Goal: Task Accomplishment & Management: Manage account settings

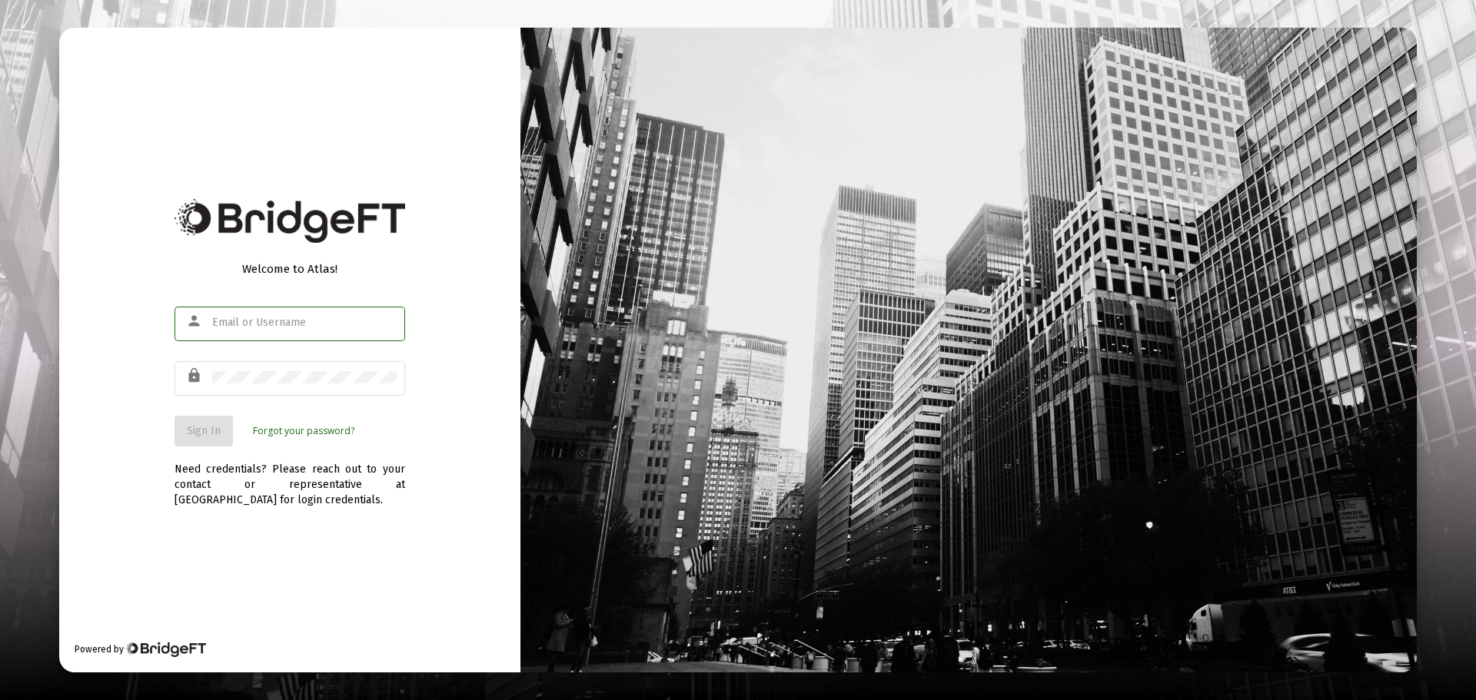
type input "[EMAIL_ADDRESS][DOMAIN_NAME]"
drag, startPoint x: 192, startPoint y: 432, endPoint x: 293, endPoint y: 422, distance: 101.2
click at [192, 433] on span "Sign In" at bounding box center [204, 430] width 34 height 13
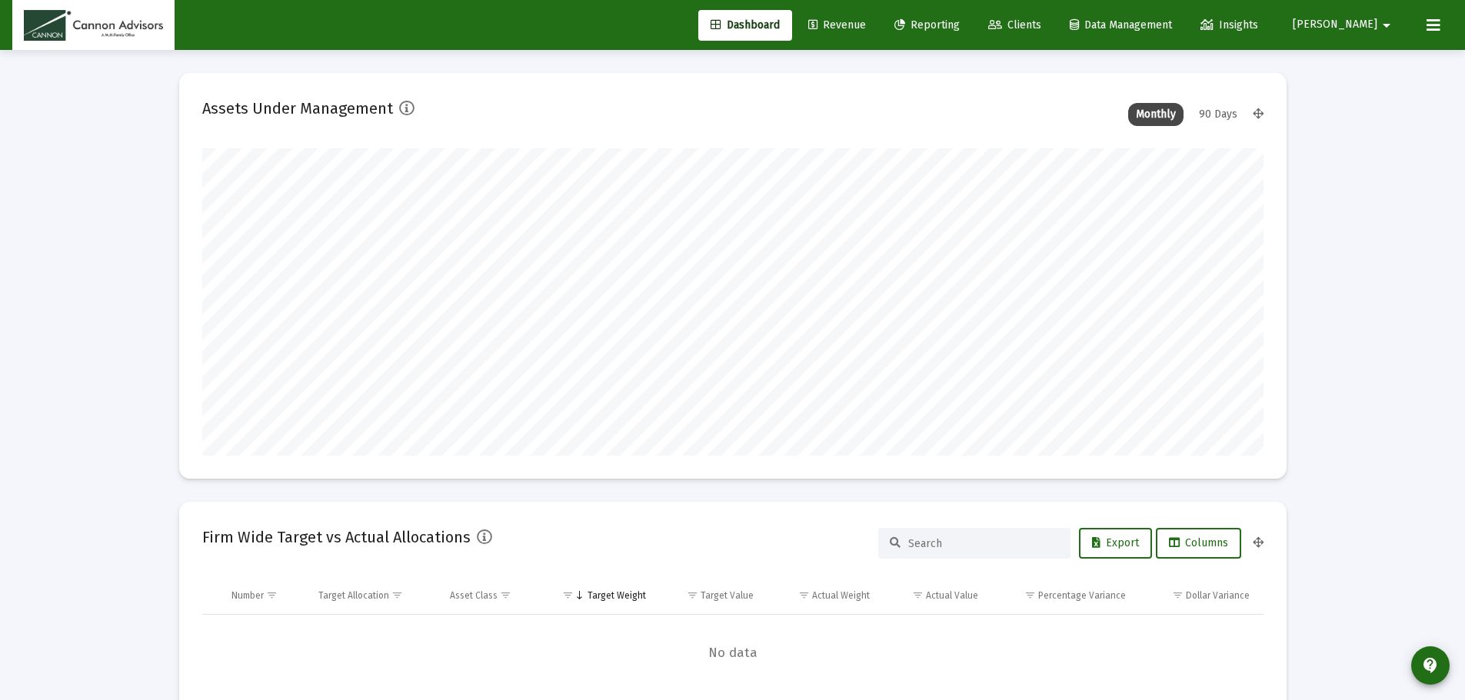
scroll to position [308, 571]
type input "[DATE]"
click at [1369, 30] on span "[PERSON_NAME]" at bounding box center [1335, 24] width 85 height 13
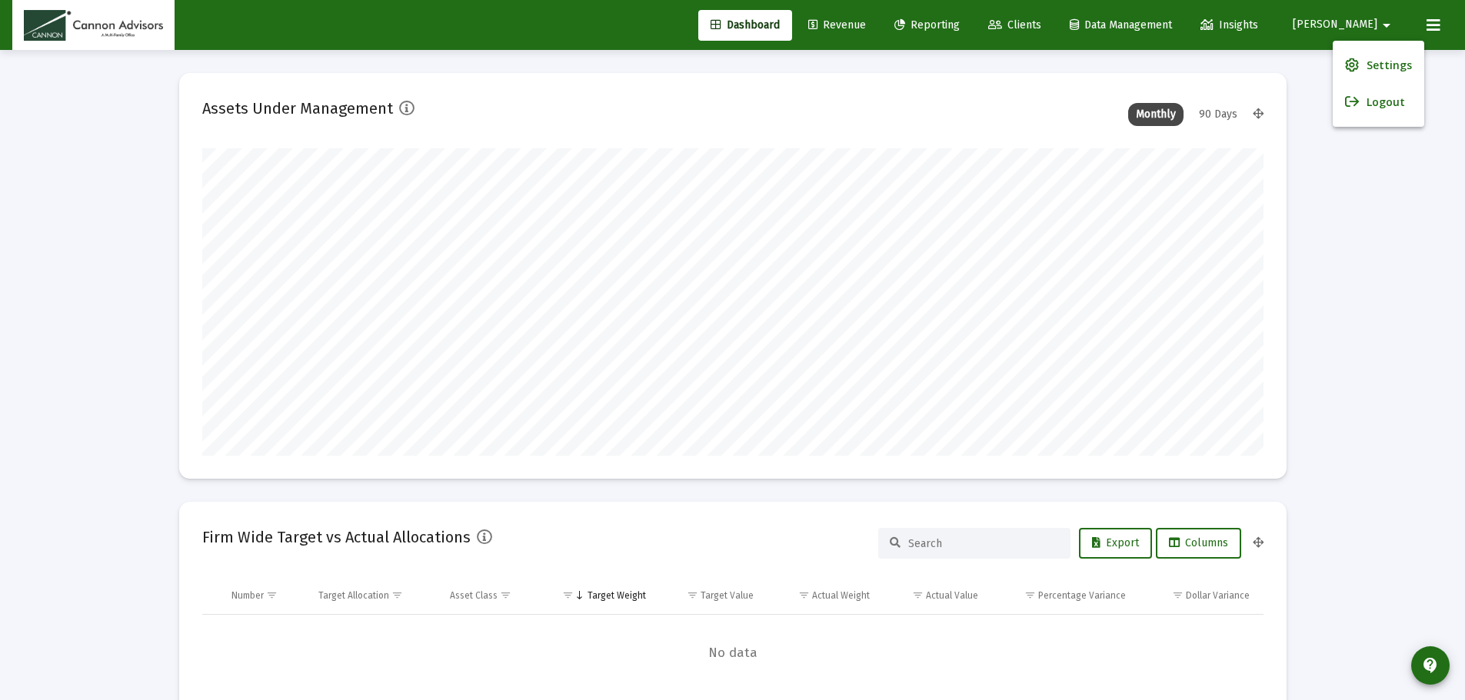
scroll to position [308, 496]
click at [1372, 65] on span "Settings" at bounding box center [1388, 65] width 45 height 37
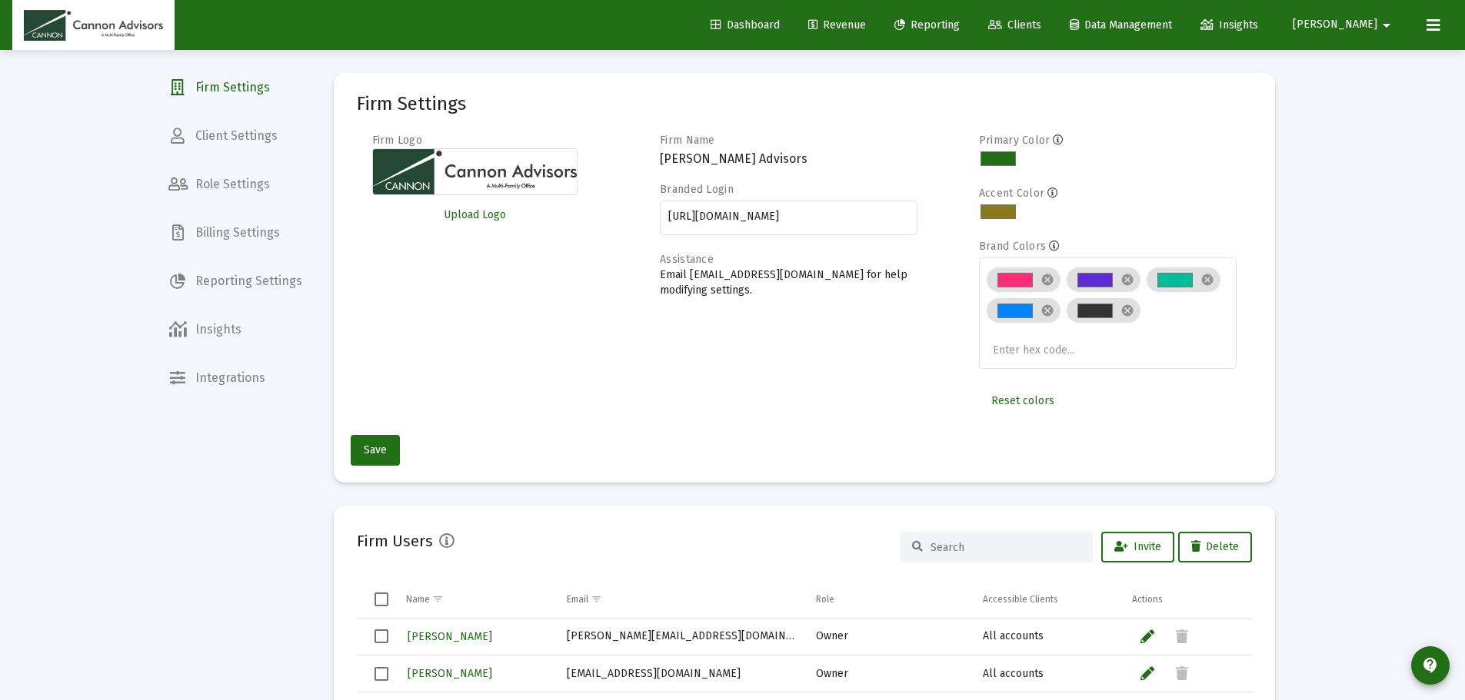
click at [268, 142] on span "Client Settings" at bounding box center [235, 136] width 158 height 37
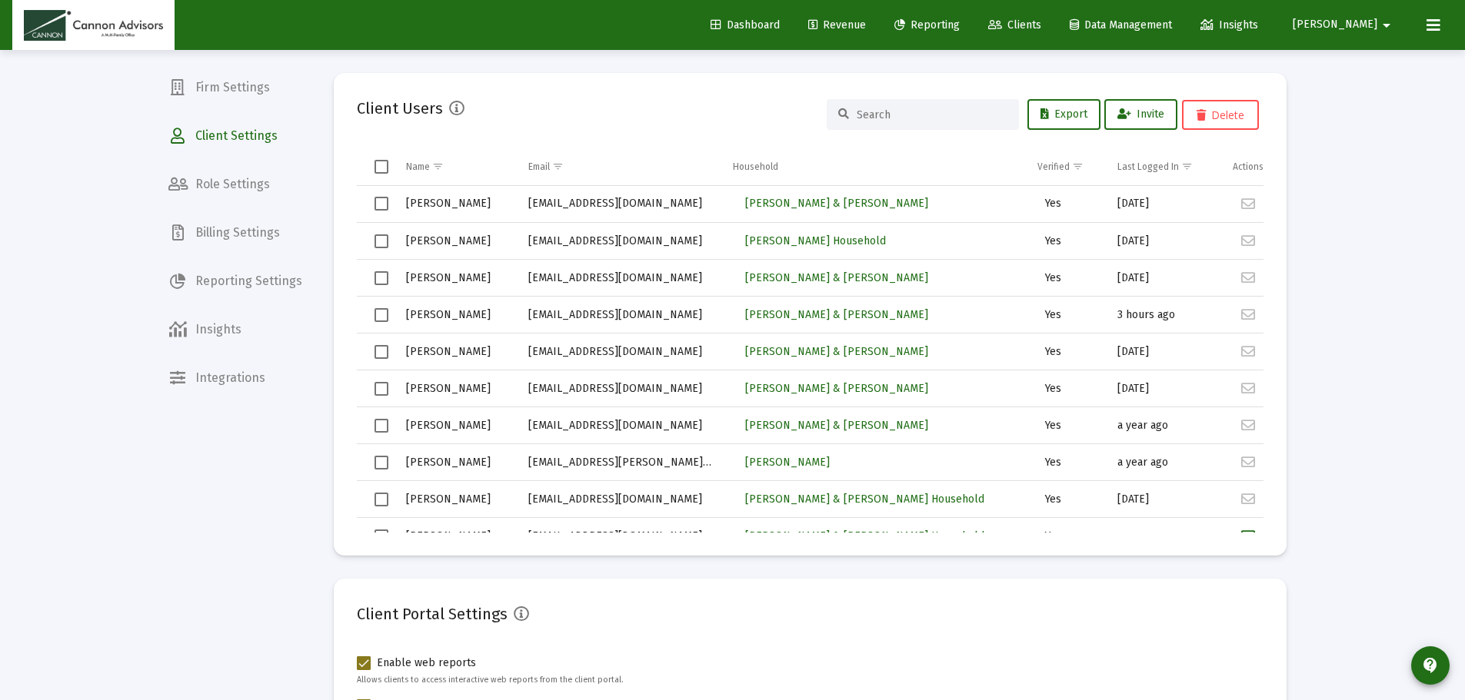
click at [921, 117] on input at bounding box center [932, 114] width 151 height 13
click at [829, 243] on span "Jarka, Stacy Household" at bounding box center [815, 241] width 141 height 13
click at [1329, 223] on div "Loading... Firm Settings Client Settings Role Settings Billing Settings Reporti…" at bounding box center [732, 490] width 1465 height 980
click at [1319, 198] on div "Loading... Firm Settings Client Settings Role Settings Billing Settings Reporti…" at bounding box center [732, 490] width 1465 height 980
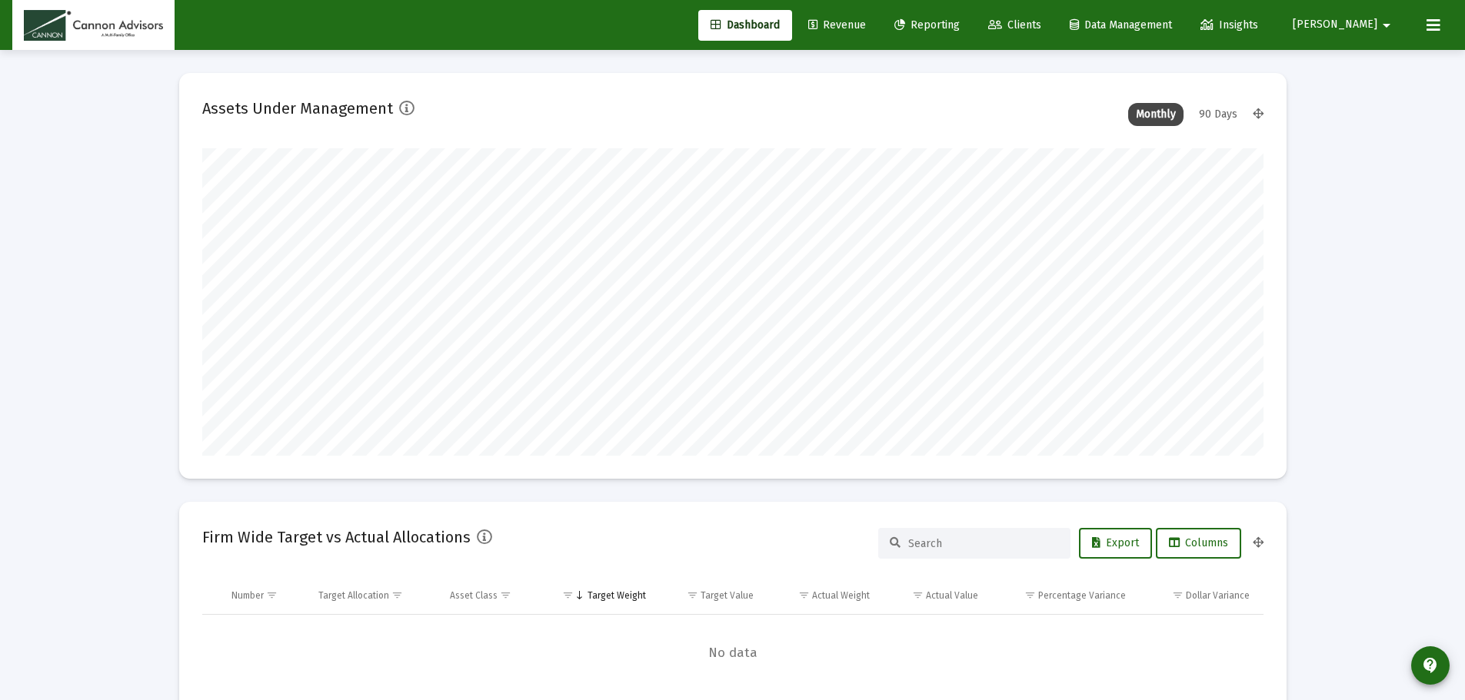
scroll to position [308, 571]
type input "[DATE]"
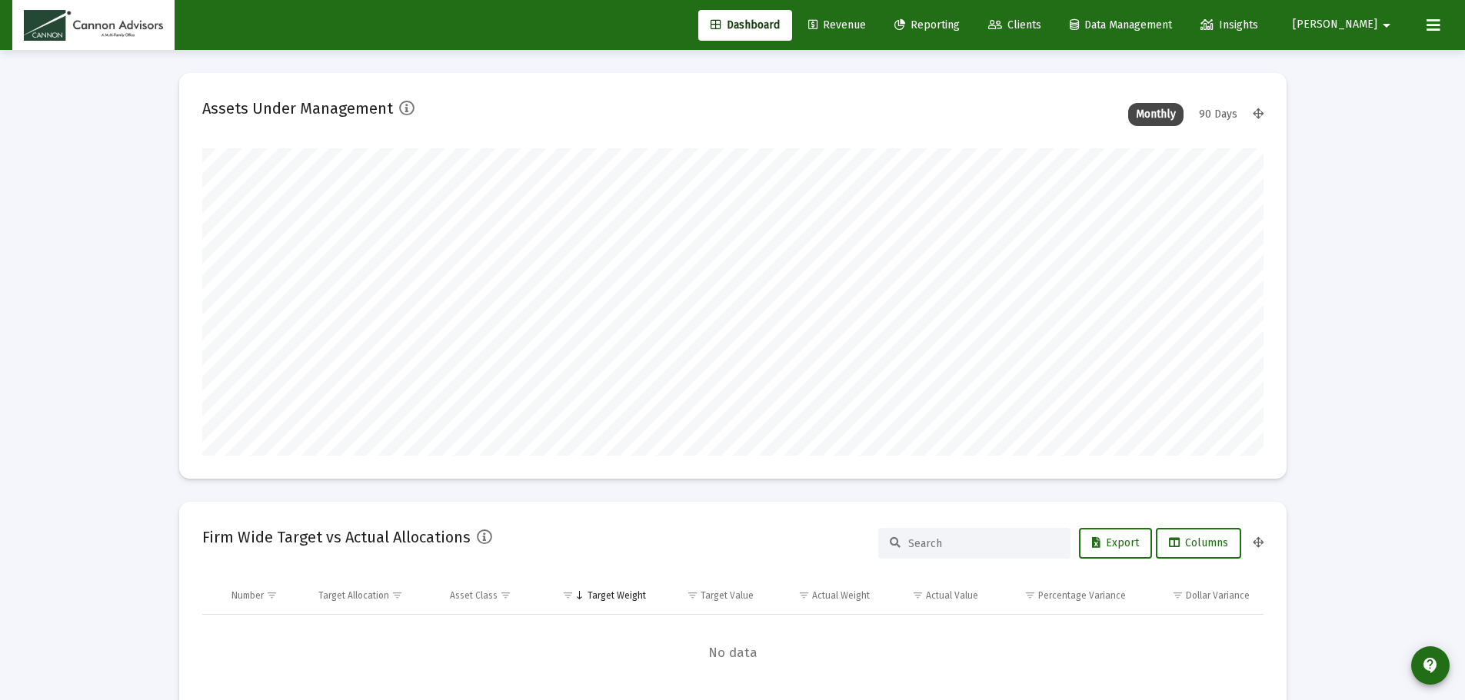
scroll to position [308, 1061]
type input "[DATE]"
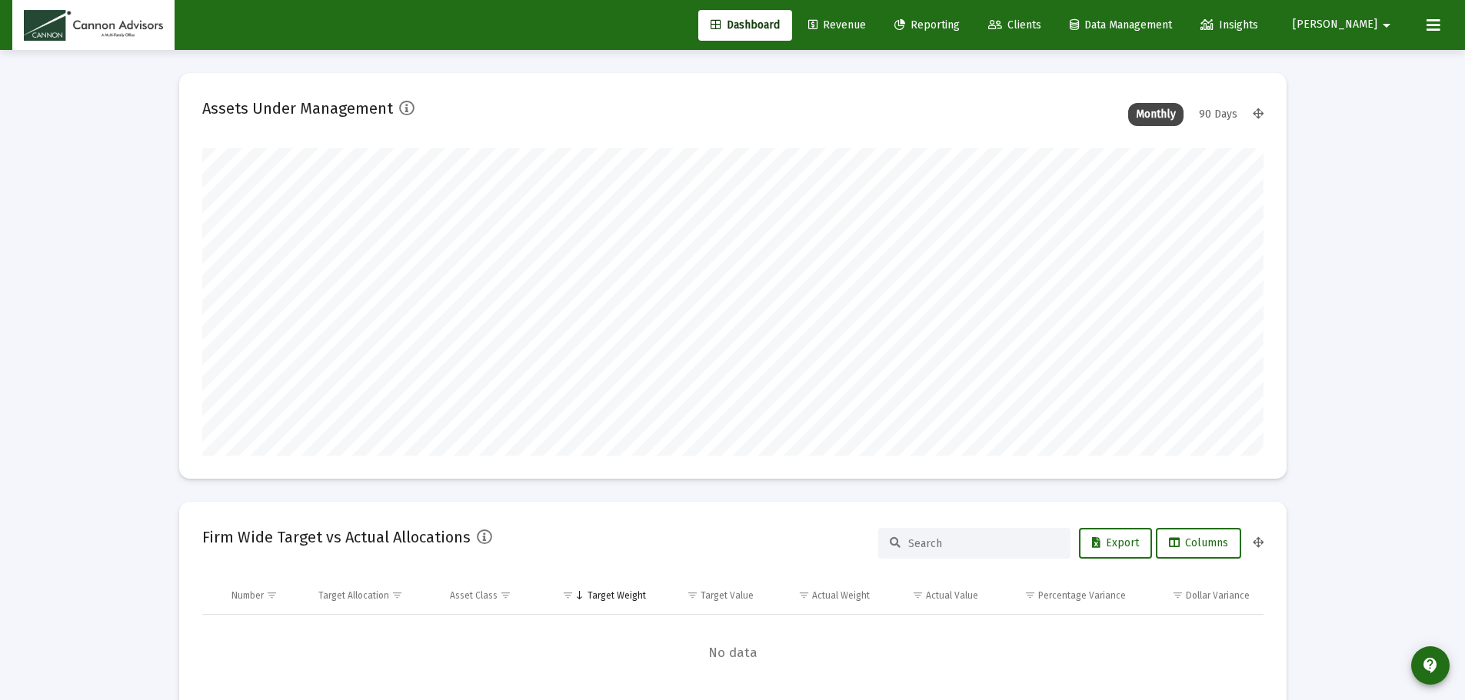
scroll to position [308, 1061]
type input "[DATE]"
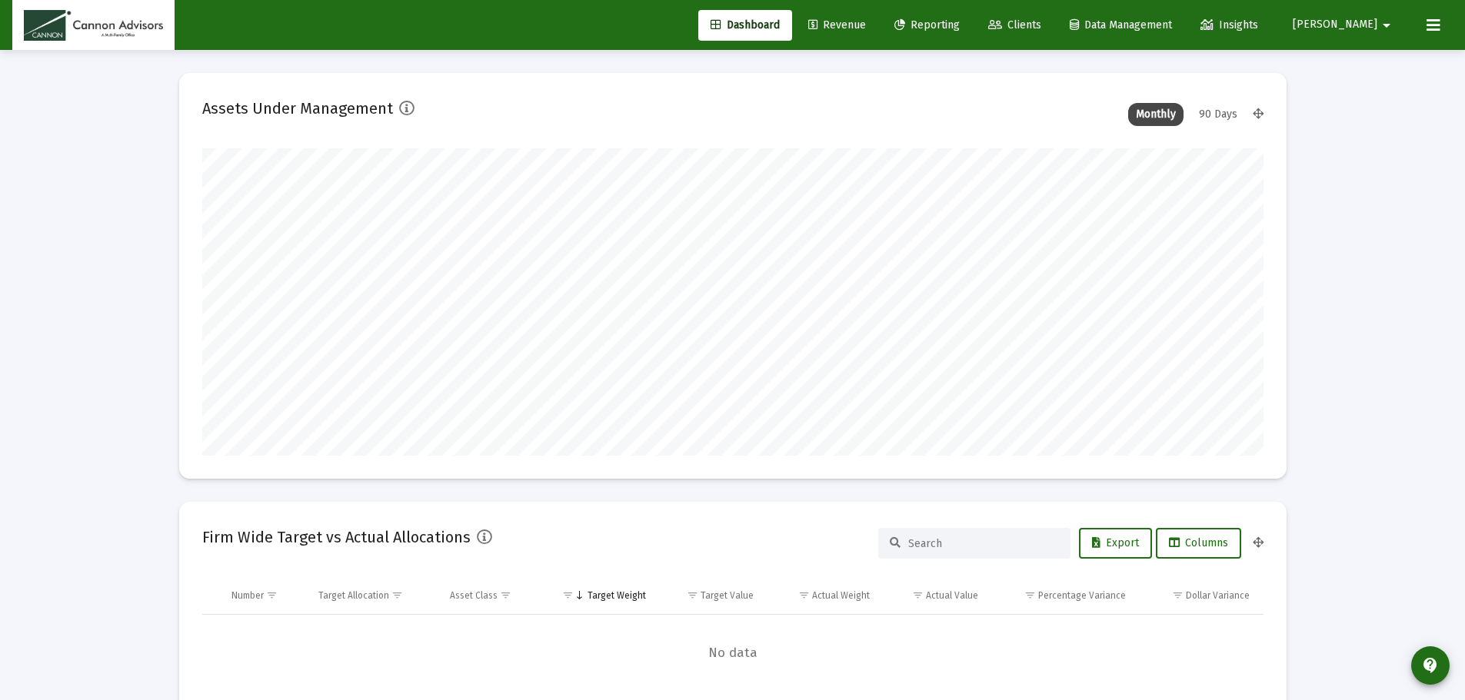
scroll to position [308, 571]
type input "[DATE]"
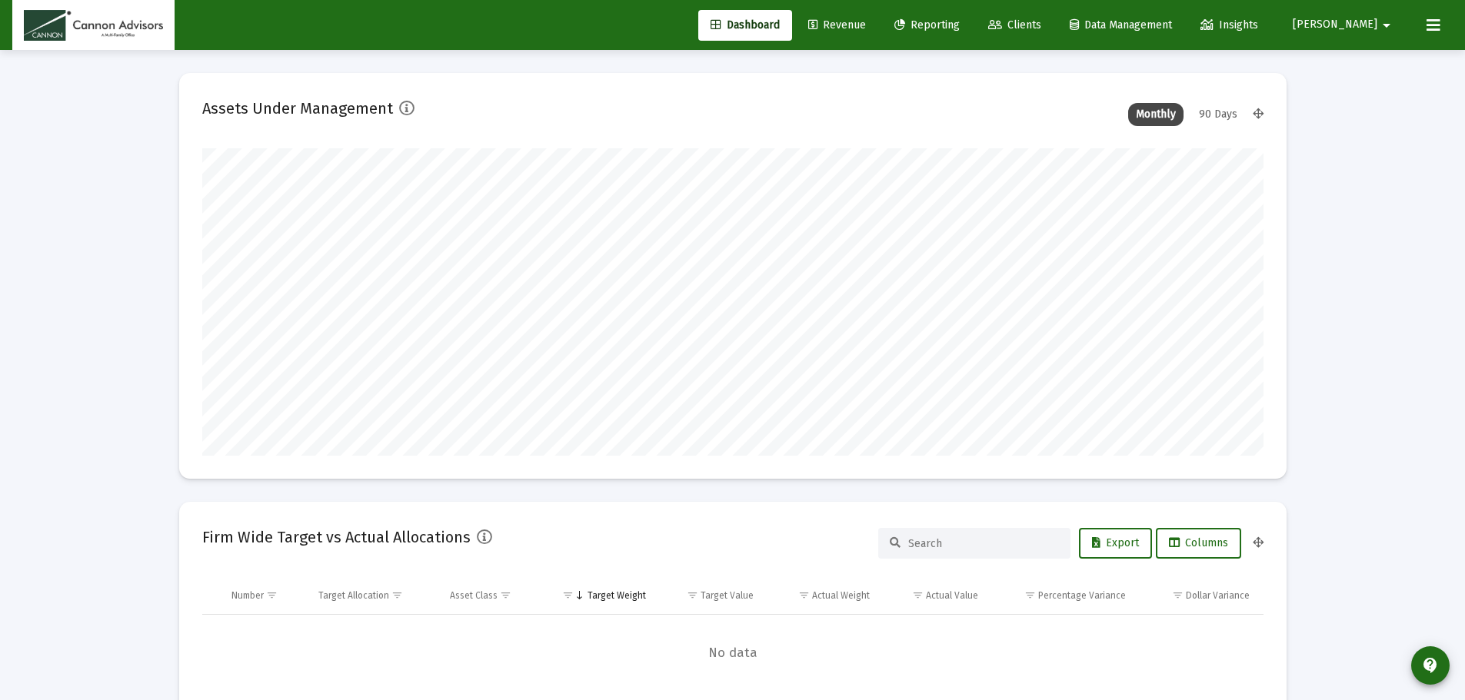
type input "[DATE]"
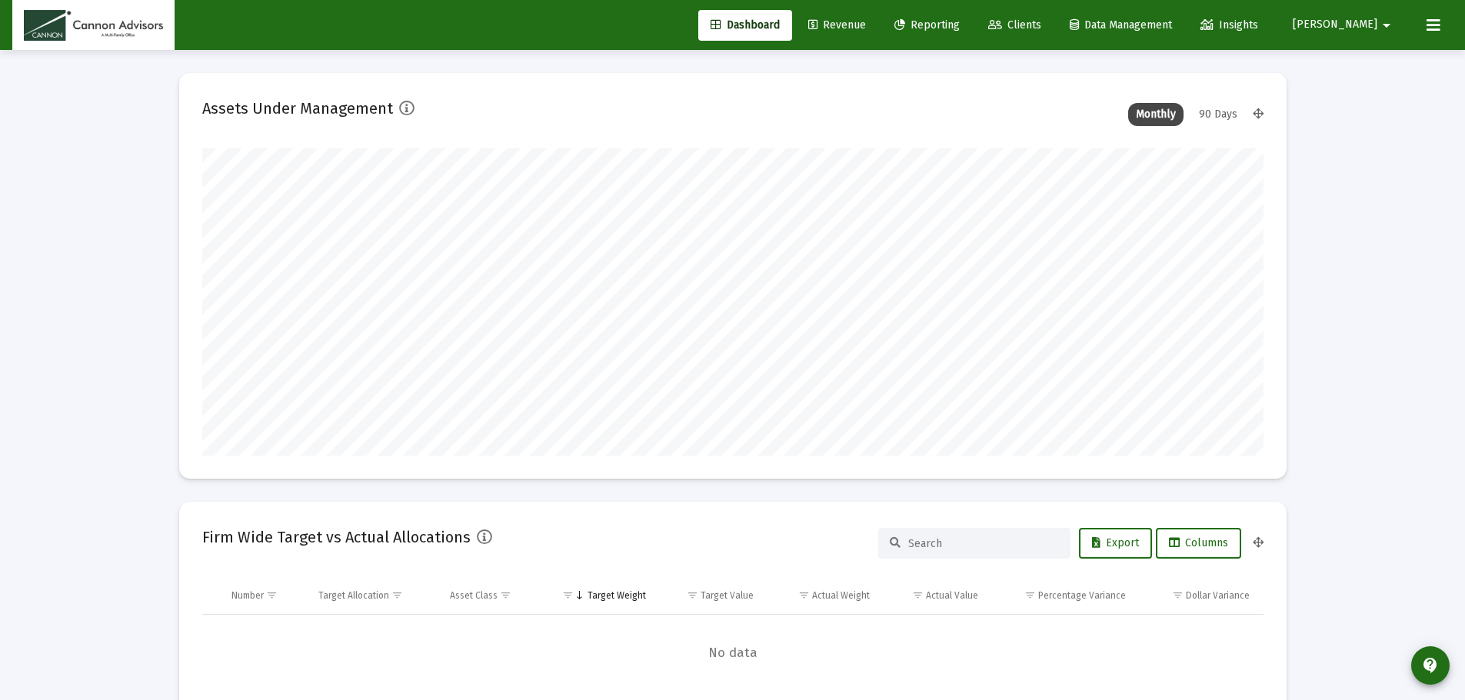
click at [1358, 19] on span "[PERSON_NAME]" at bounding box center [1335, 24] width 85 height 13
click at [1361, 71] on link "Settings" at bounding box center [1379, 65] width 92 height 37
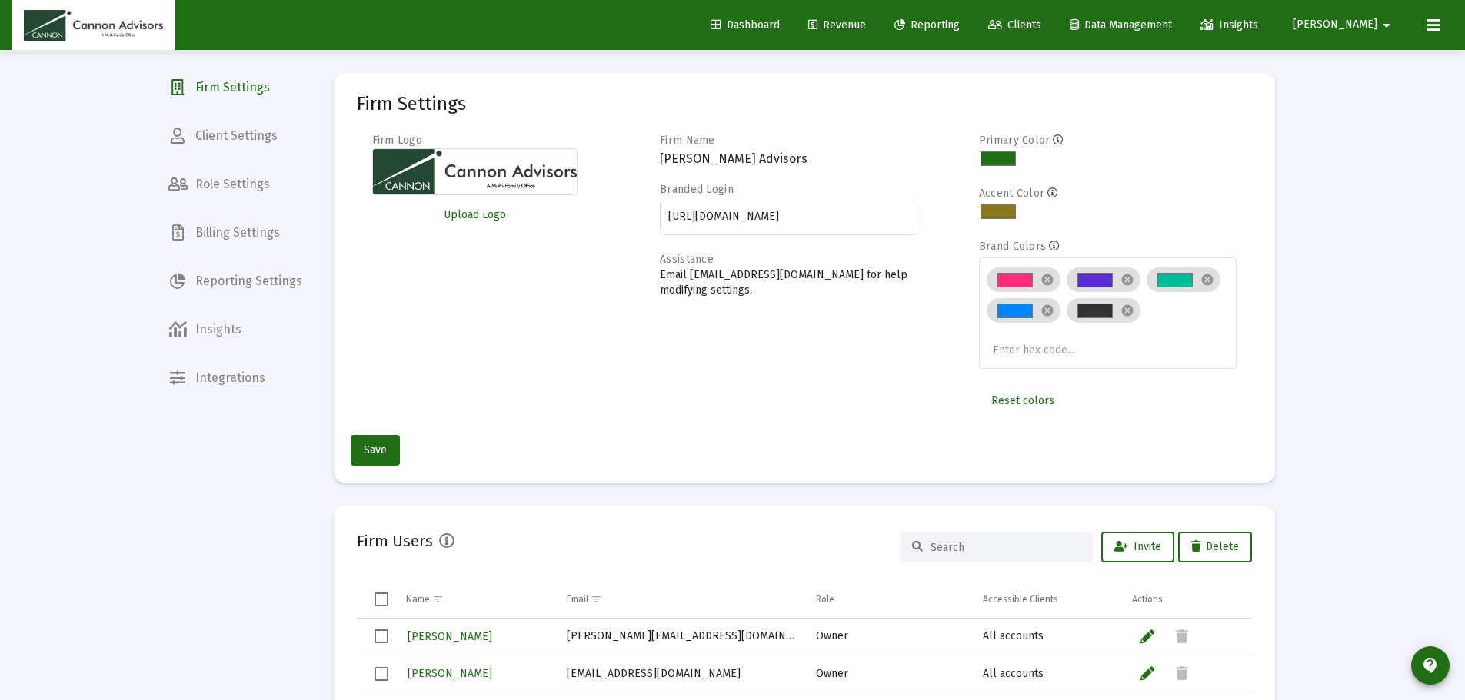
click at [217, 137] on span "Client Settings" at bounding box center [235, 136] width 158 height 37
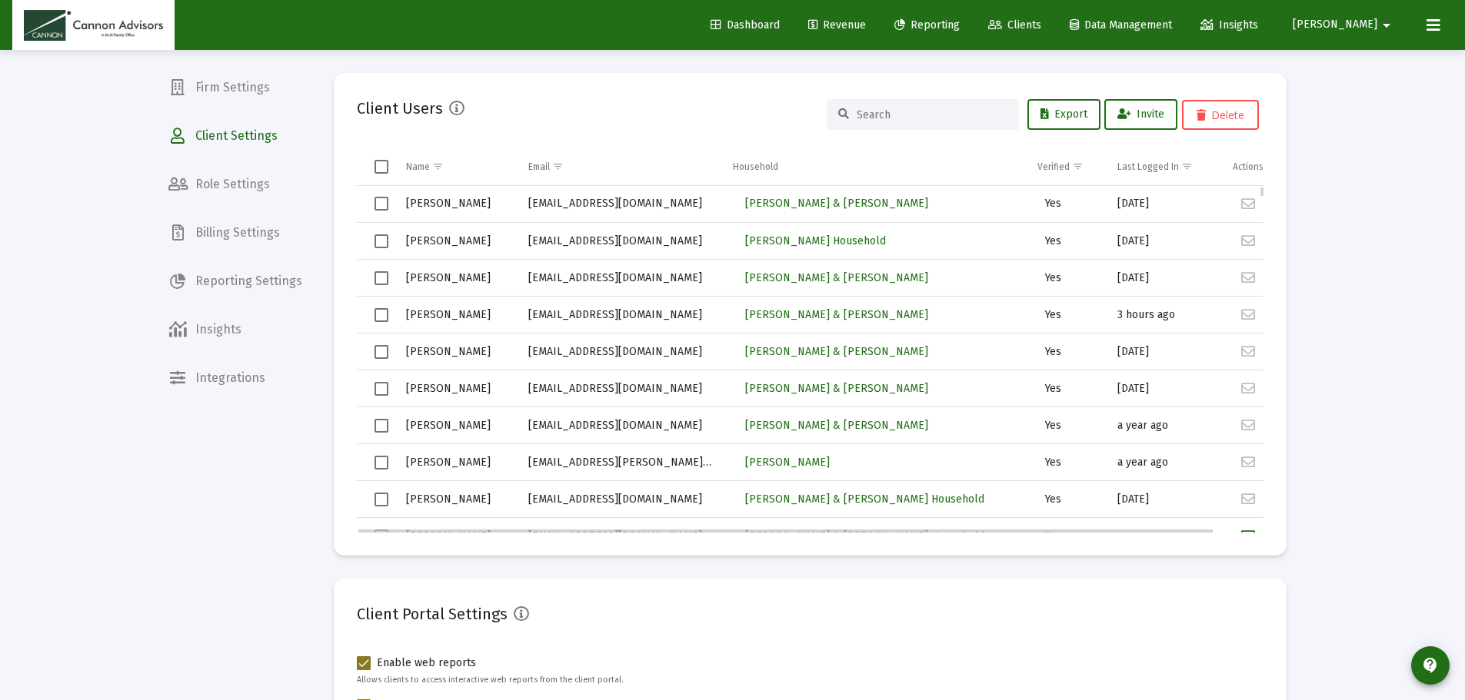
click at [381, 238] on span "Select row" at bounding box center [381, 242] width 14 height 14
click at [1152, 108] on span "Invite" at bounding box center [1140, 114] width 47 height 13
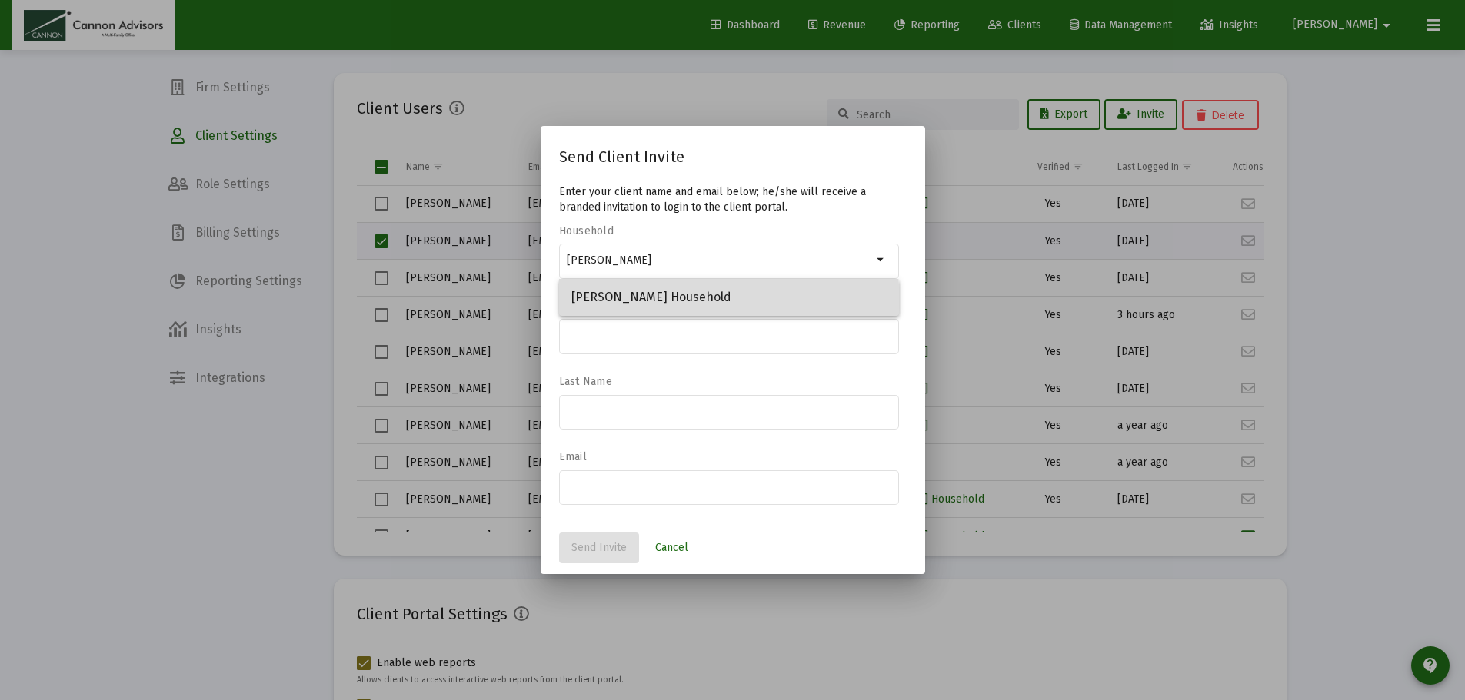
drag, startPoint x: 689, startPoint y: 301, endPoint x: 689, endPoint y: 282, distance: 18.5
click at [689, 294] on span "Jarka, Stacy Household" at bounding box center [728, 297] width 315 height 37
type input "Jarka, Stacy Household"
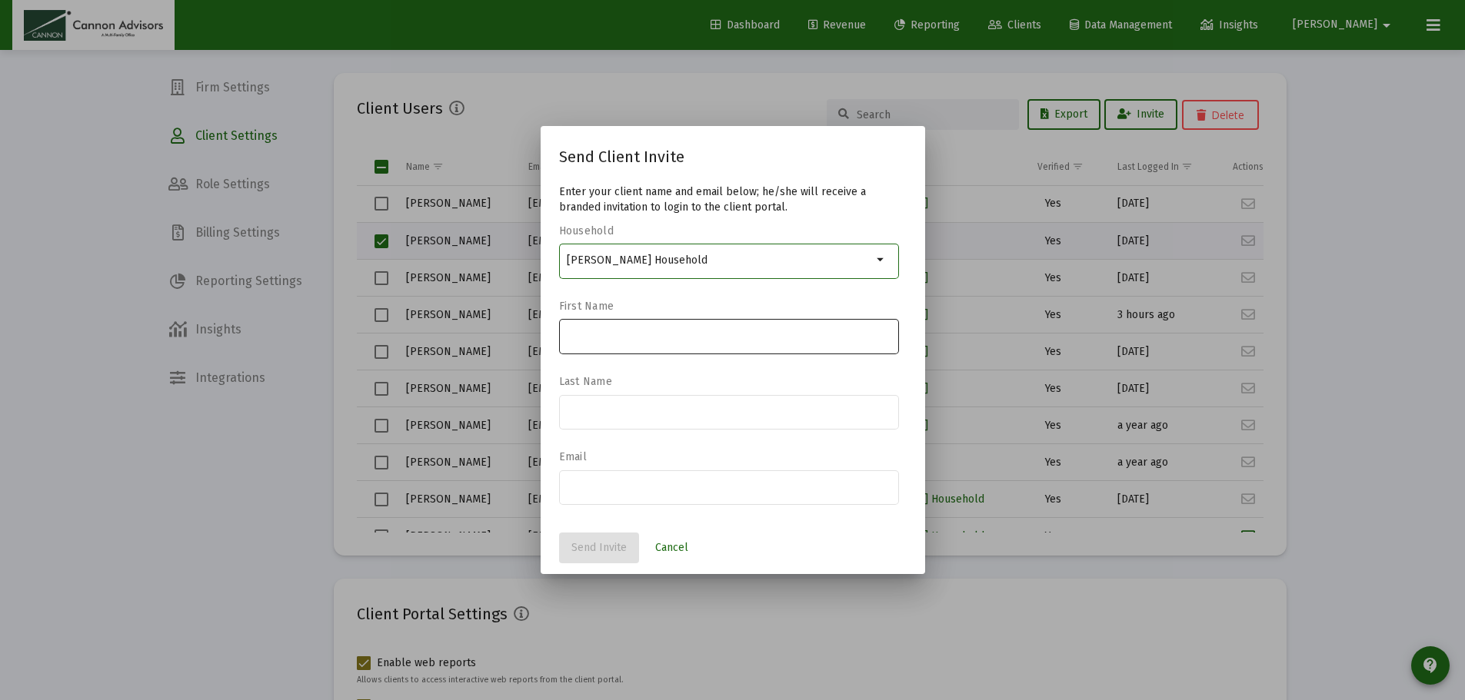
drag, startPoint x: 684, startPoint y: 338, endPoint x: 693, endPoint y: 330, distance: 12.0
click at [684, 338] on input at bounding box center [729, 336] width 324 height 12
type input "stacy"
click at [705, 411] on input at bounding box center [729, 411] width 324 height 12
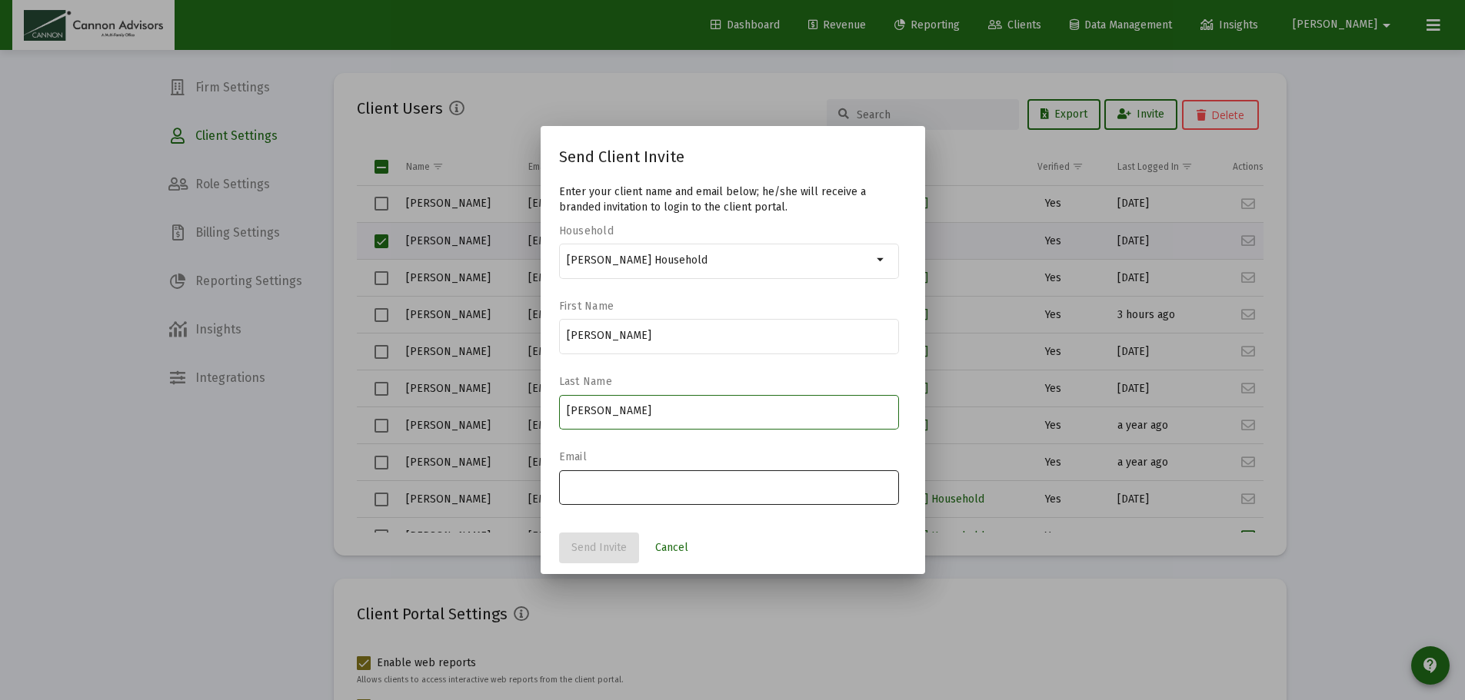
type input "jarka"
click at [680, 493] on div at bounding box center [729, 486] width 324 height 38
type input "esjarka@bellsouth.net"
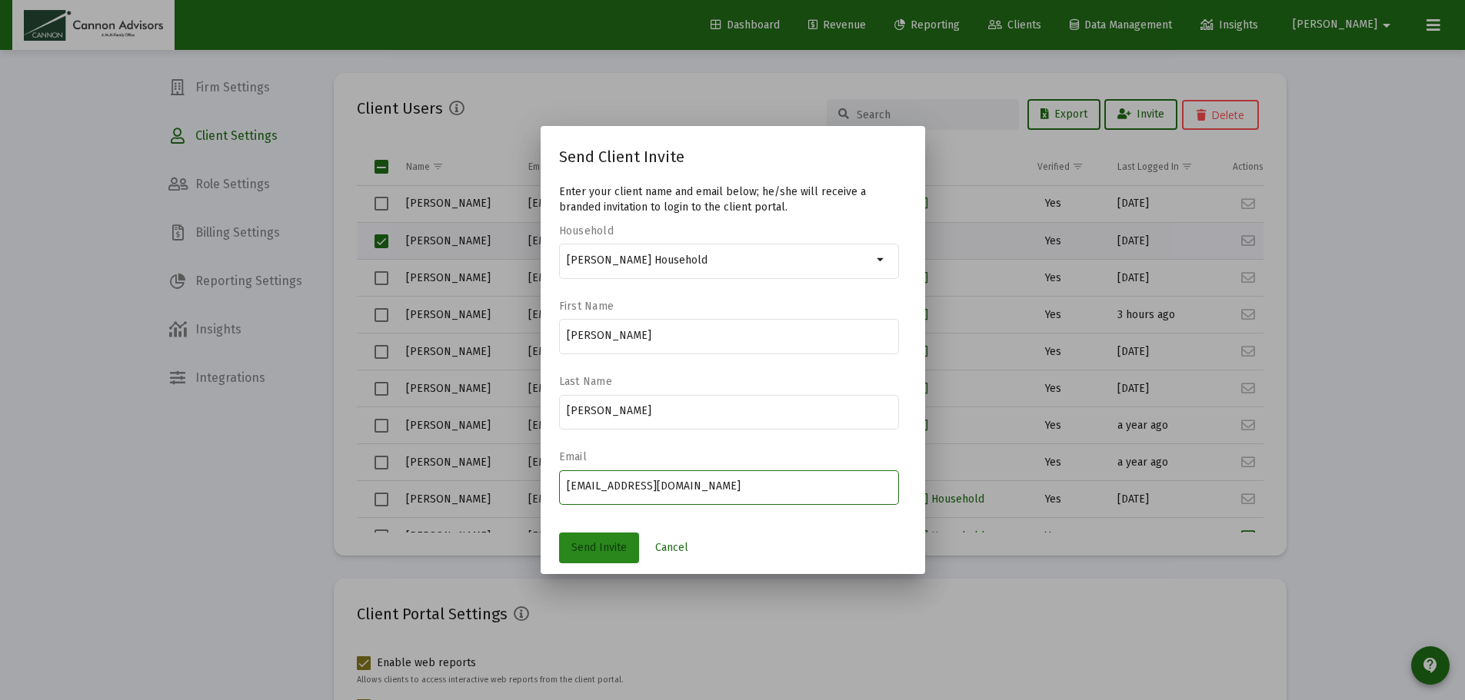
drag, startPoint x: 611, startPoint y: 550, endPoint x: 610, endPoint y: 540, distance: 10.1
click at [610, 547] on span "Send Invite" at bounding box center [598, 547] width 55 height 13
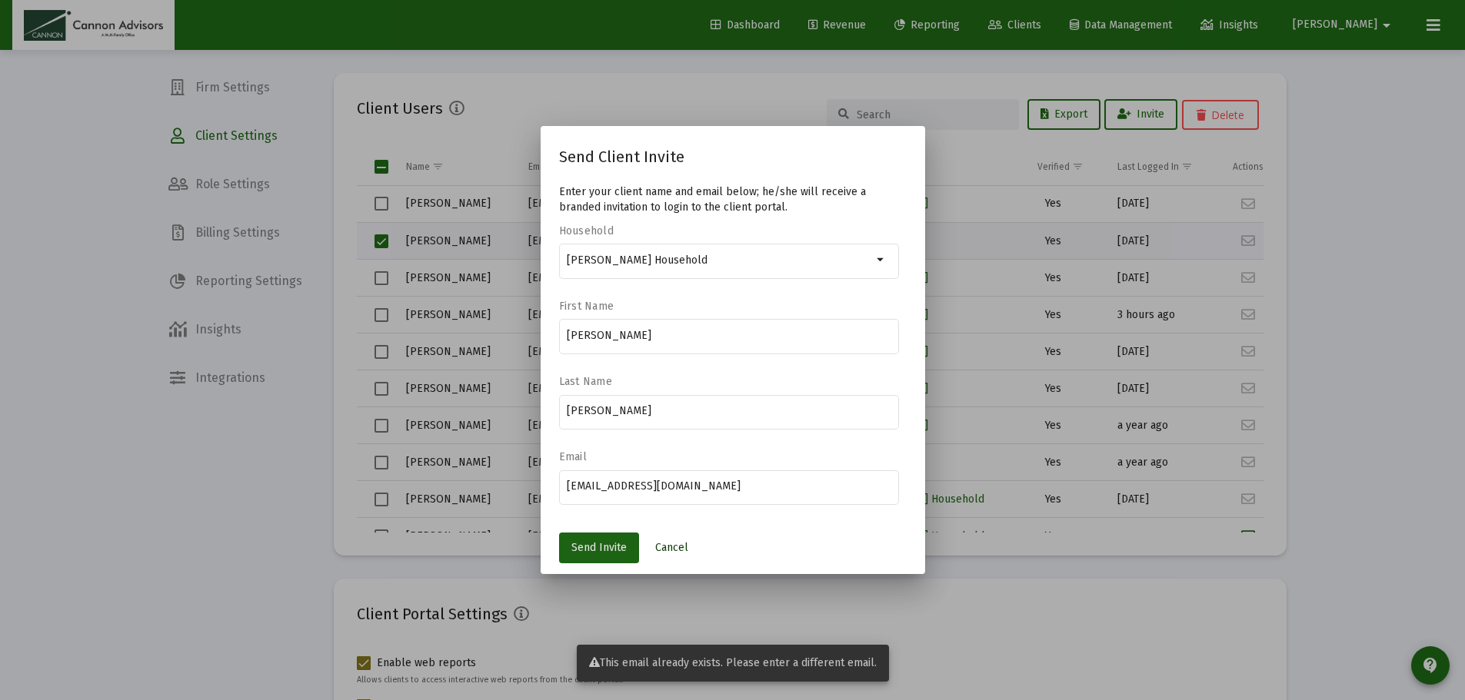
click at [678, 546] on span "Cancel" at bounding box center [671, 547] width 33 height 13
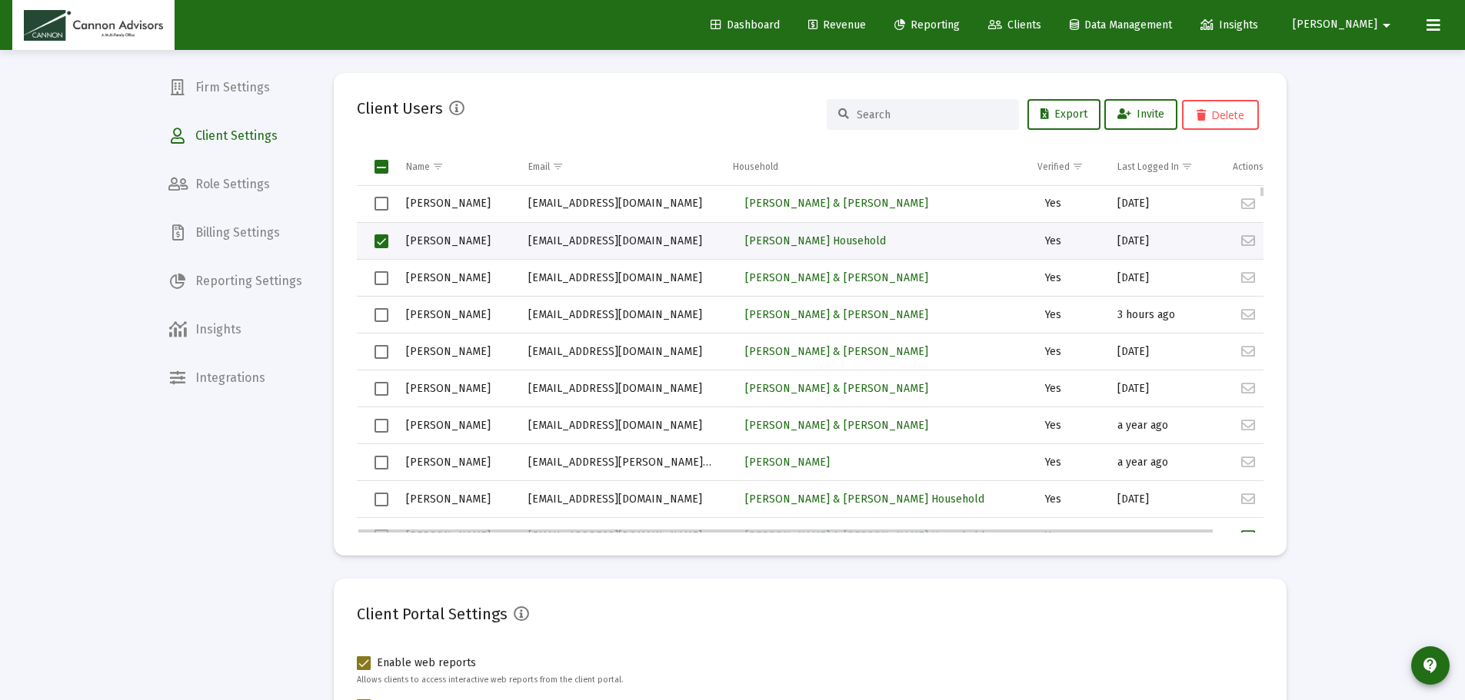
click at [383, 241] on span "Select row" at bounding box center [381, 242] width 14 height 14
click at [807, 235] on span "Jarka, Stacy Household" at bounding box center [815, 241] width 141 height 13
click at [807, 238] on span "Jarka, Stacy Household" at bounding box center [815, 241] width 141 height 13
click at [784, 247] on span "Jarka, Stacy Household" at bounding box center [815, 241] width 141 height 13
click at [1319, 188] on div "Loading... Firm Settings Client Settings Role Settings Billing Settings Reporti…" at bounding box center [732, 490] width 1465 height 980
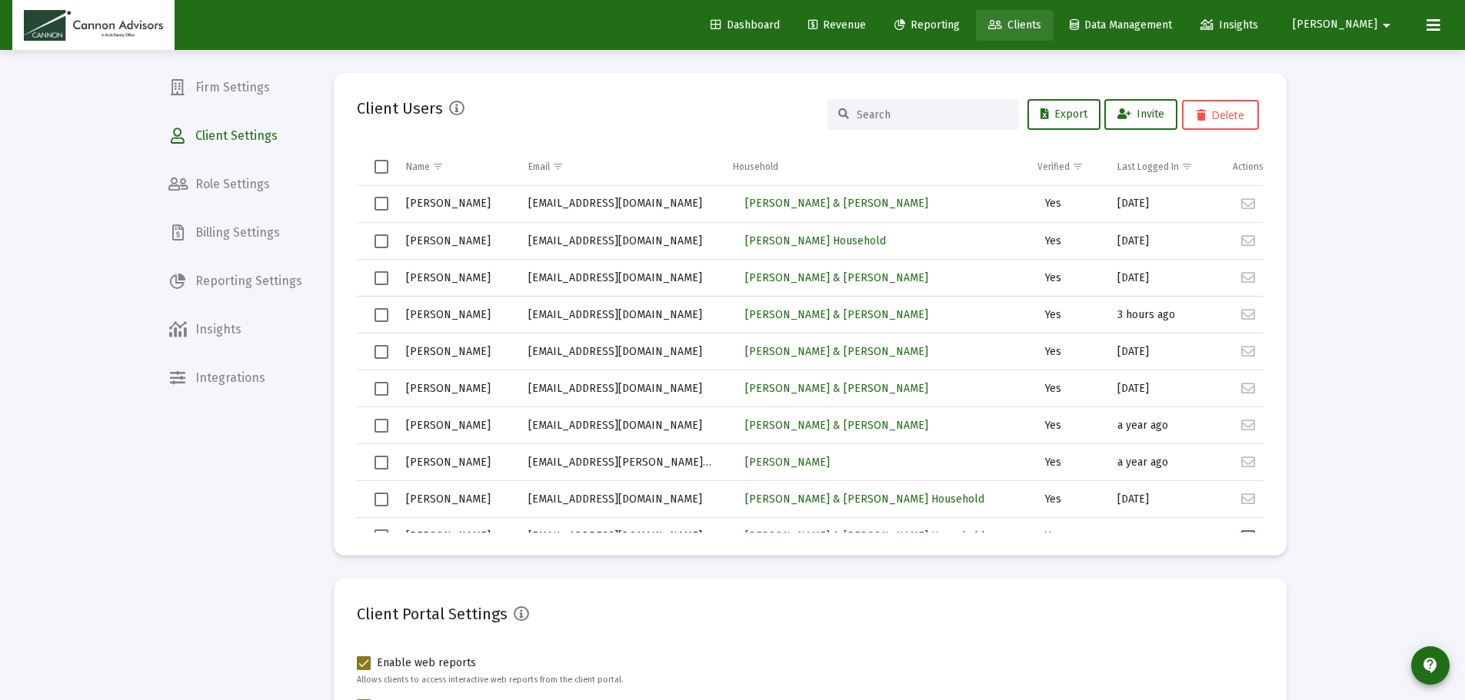
click at [1041, 25] on span "Clients" at bounding box center [1014, 24] width 53 height 13
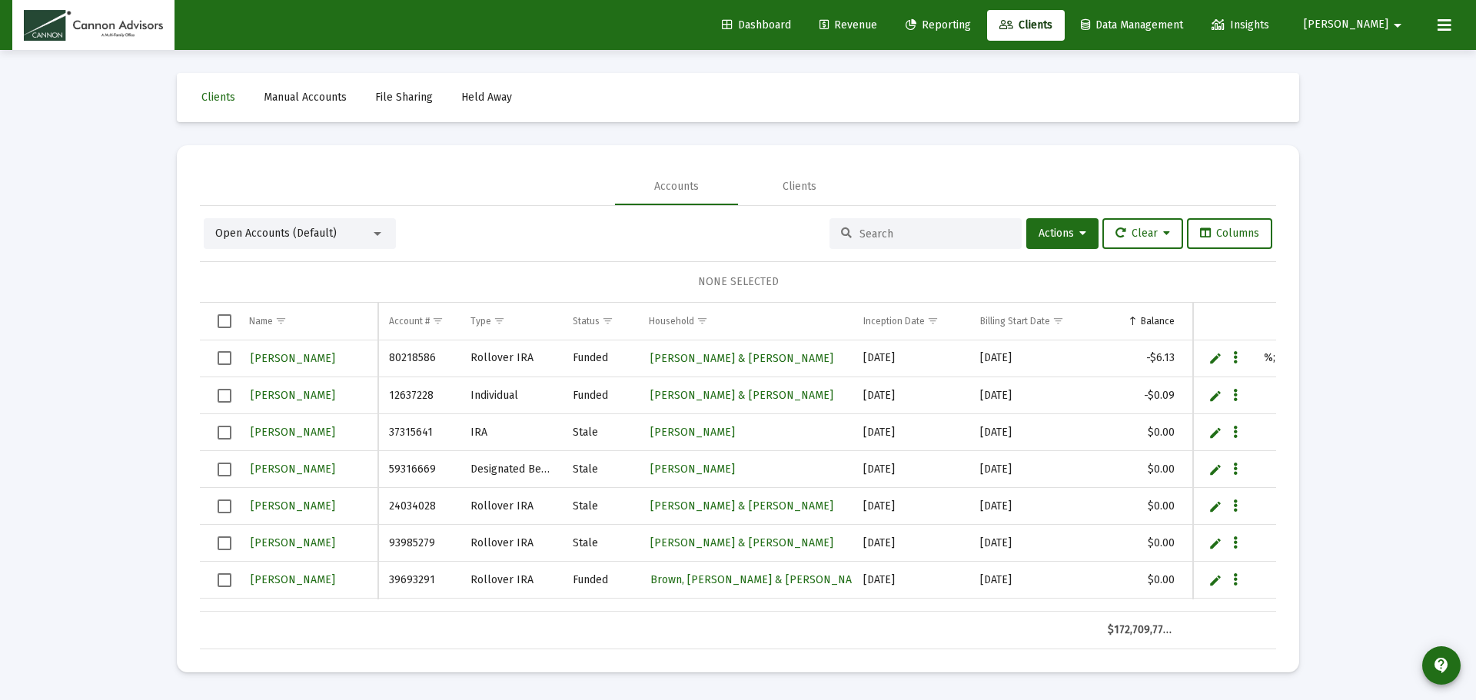
click at [883, 242] on div at bounding box center [926, 233] width 192 height 31
click at [882, 225] on div at bounding box center [926, 233] width 192 height 31
click at [903, 234] on input at bounding box center [935, 234] width 151 height 13
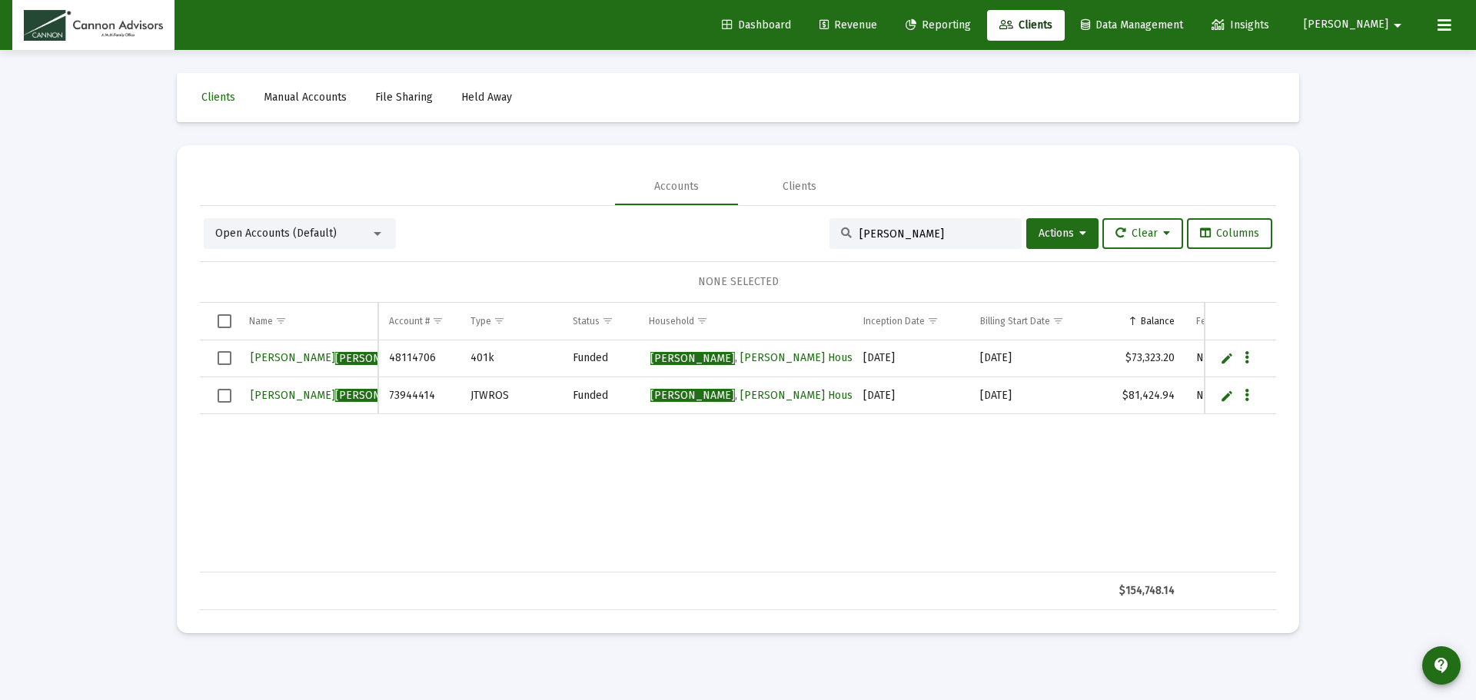
type input "jarka"
click at [712, 361] on span "Jarka , Stacy Household" at bounding box center [765, 357] width 231 height 13
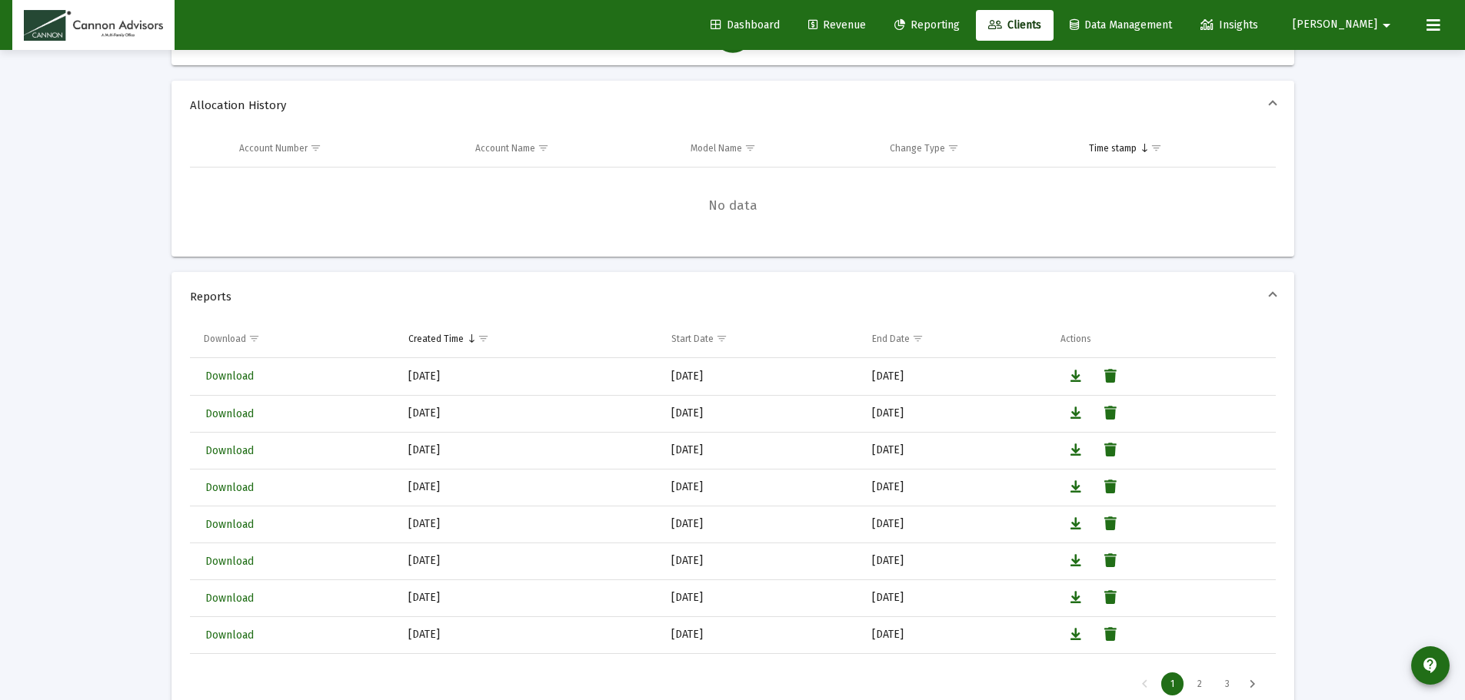
scroll to position [615, 0]
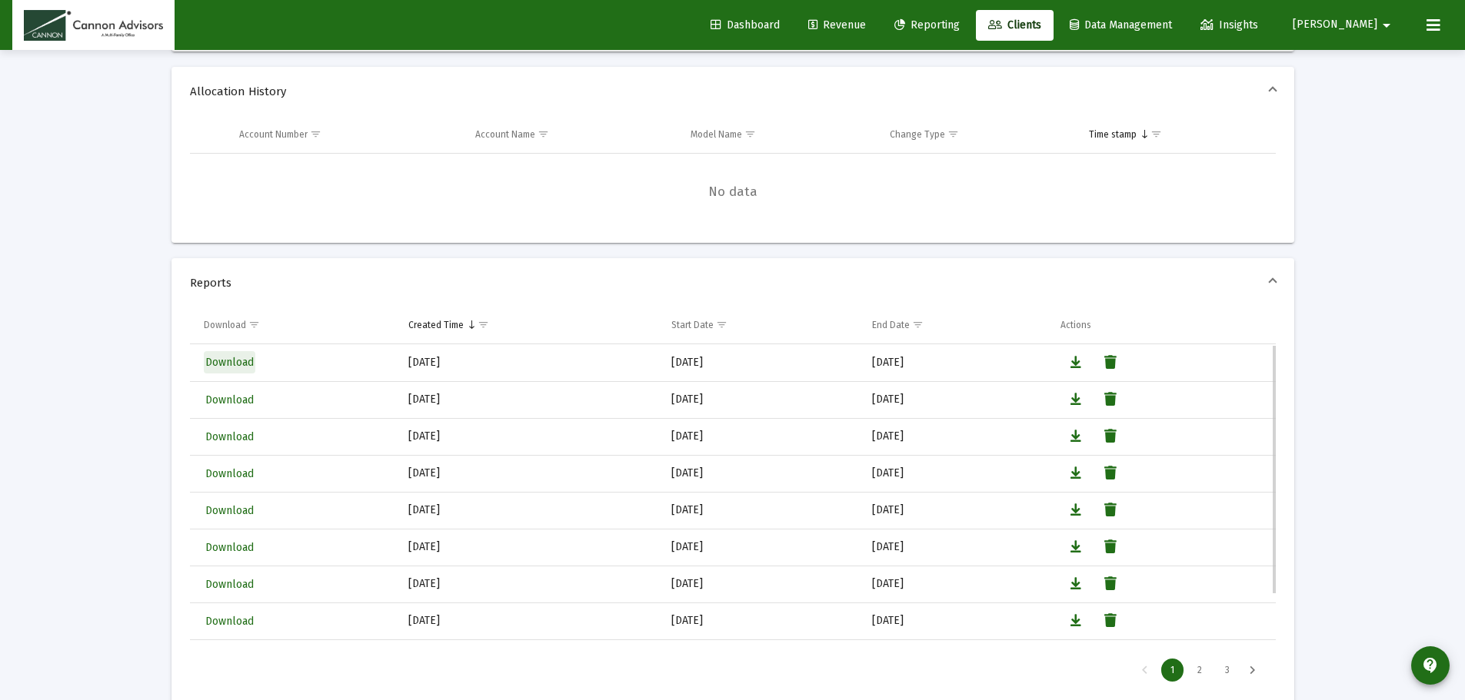
click at [241, 366] on span "Download" at bounding box center [229, 362] width 48 height 13
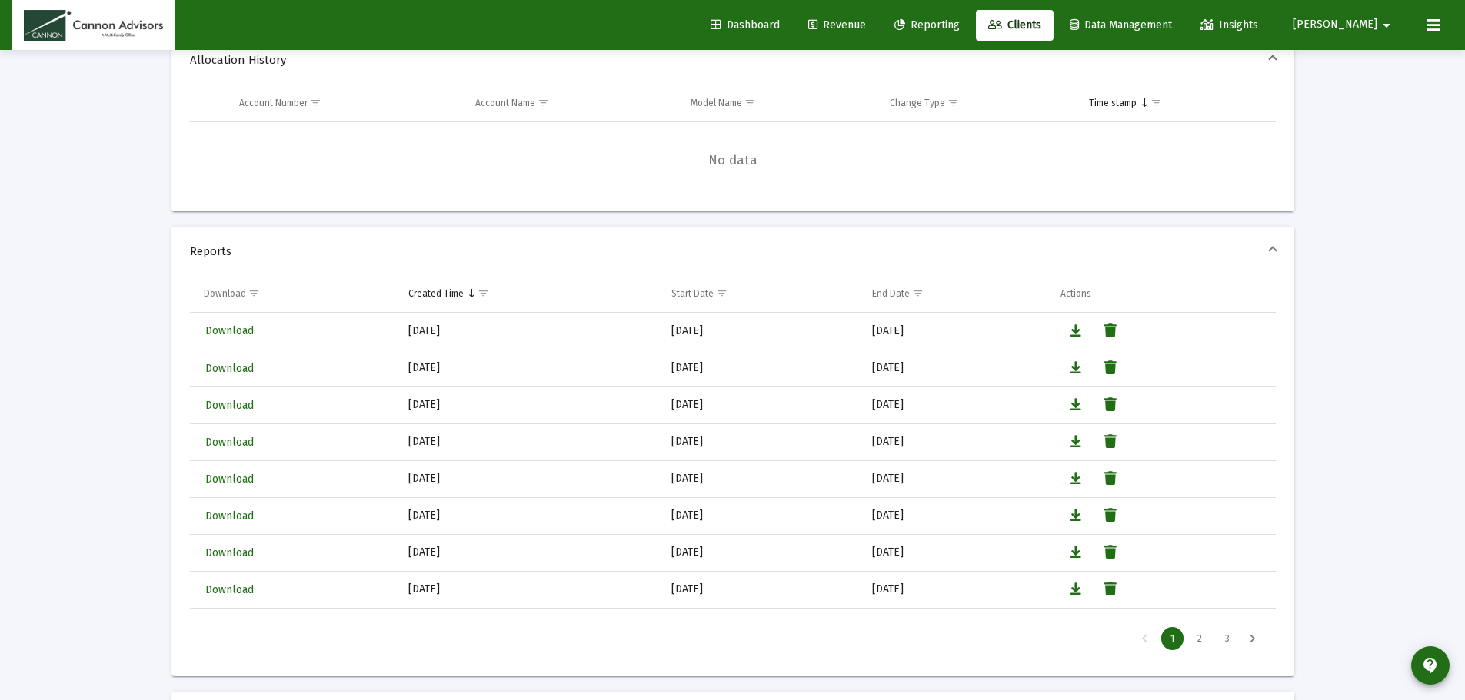
scroll to position [1153, 0]
